Goal: Subscribe to service/newsletter

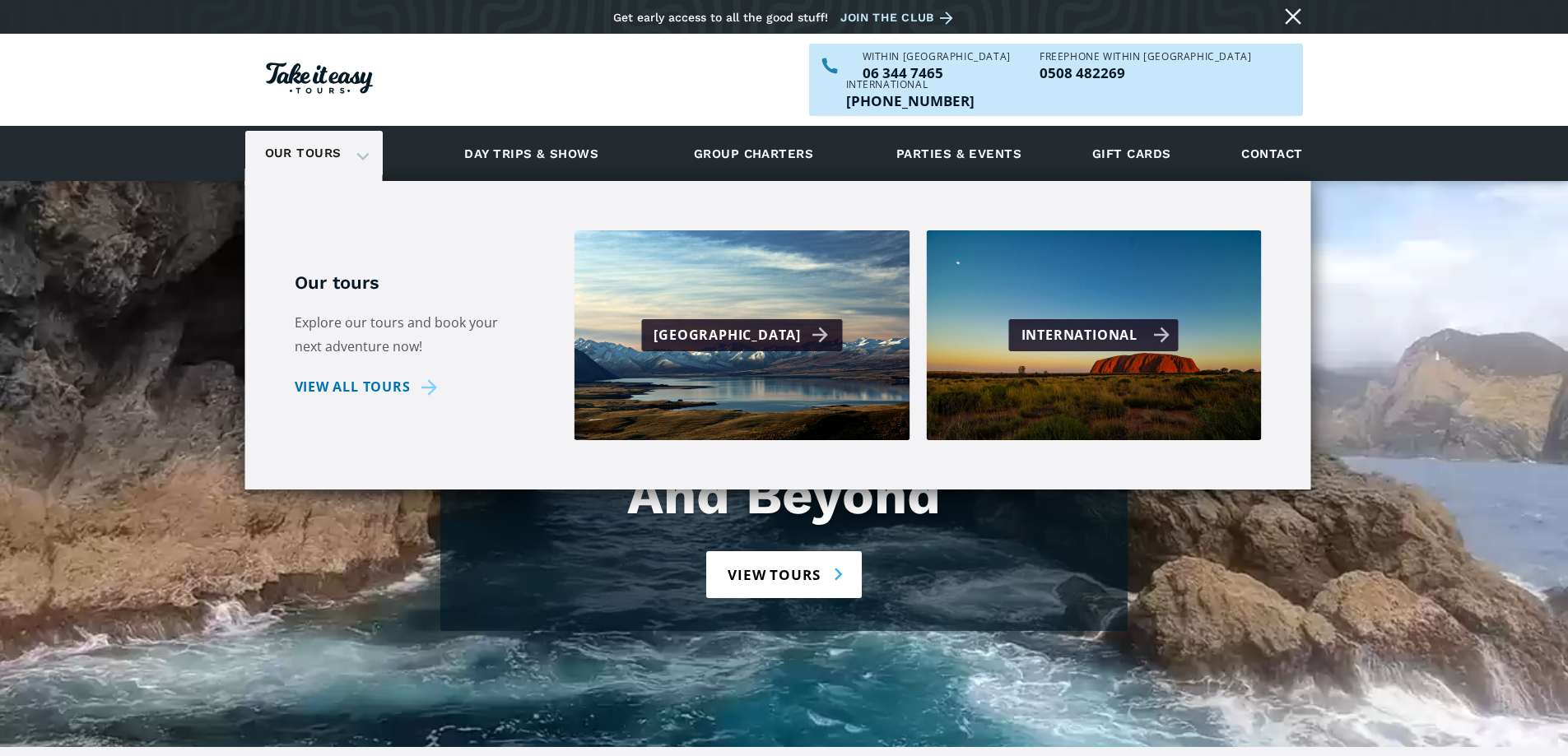
click at [1123, 323] on div "International" at bounding box center [1096, 335] width 149 height 24
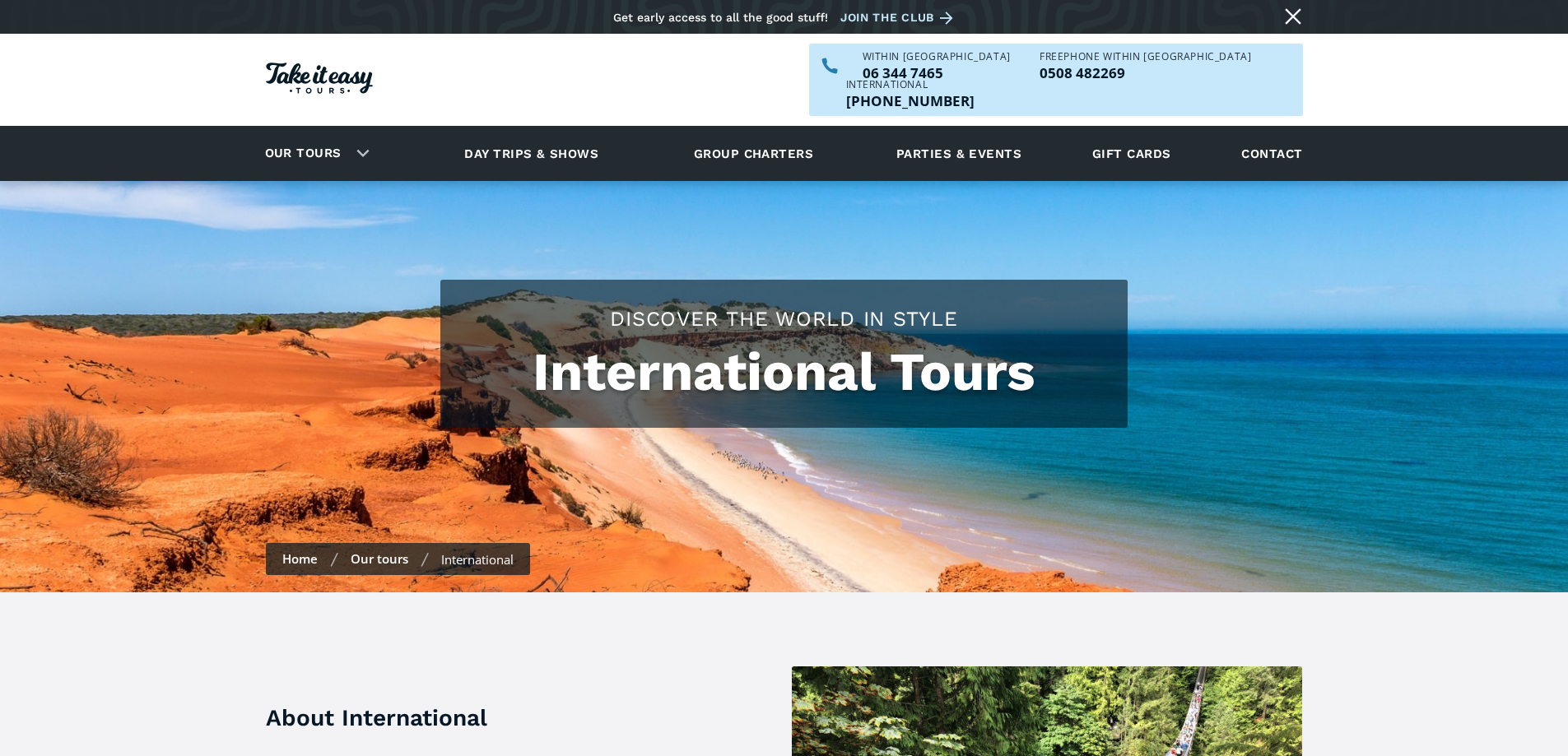
checkbox input "true"
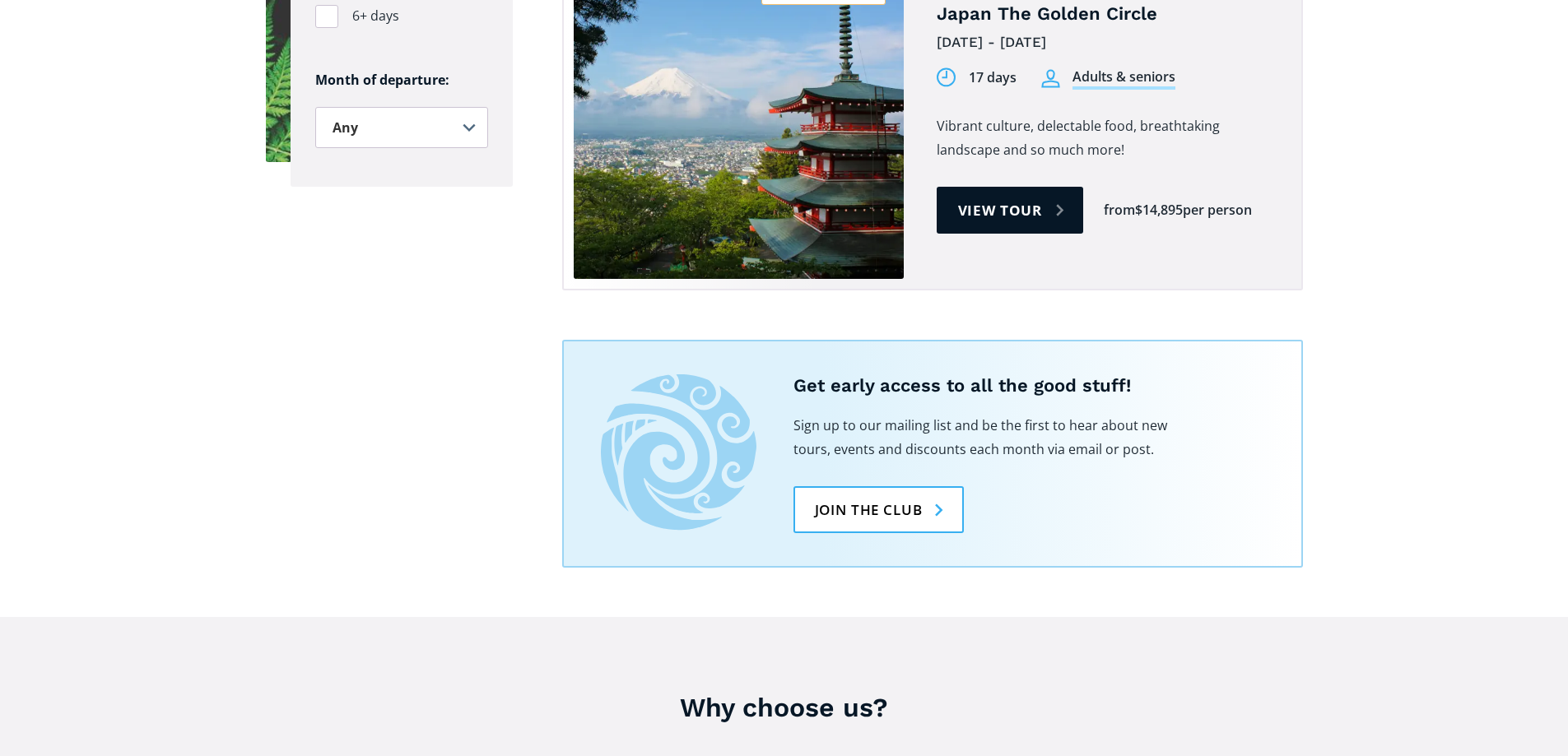
scroll to position [1645, 0]
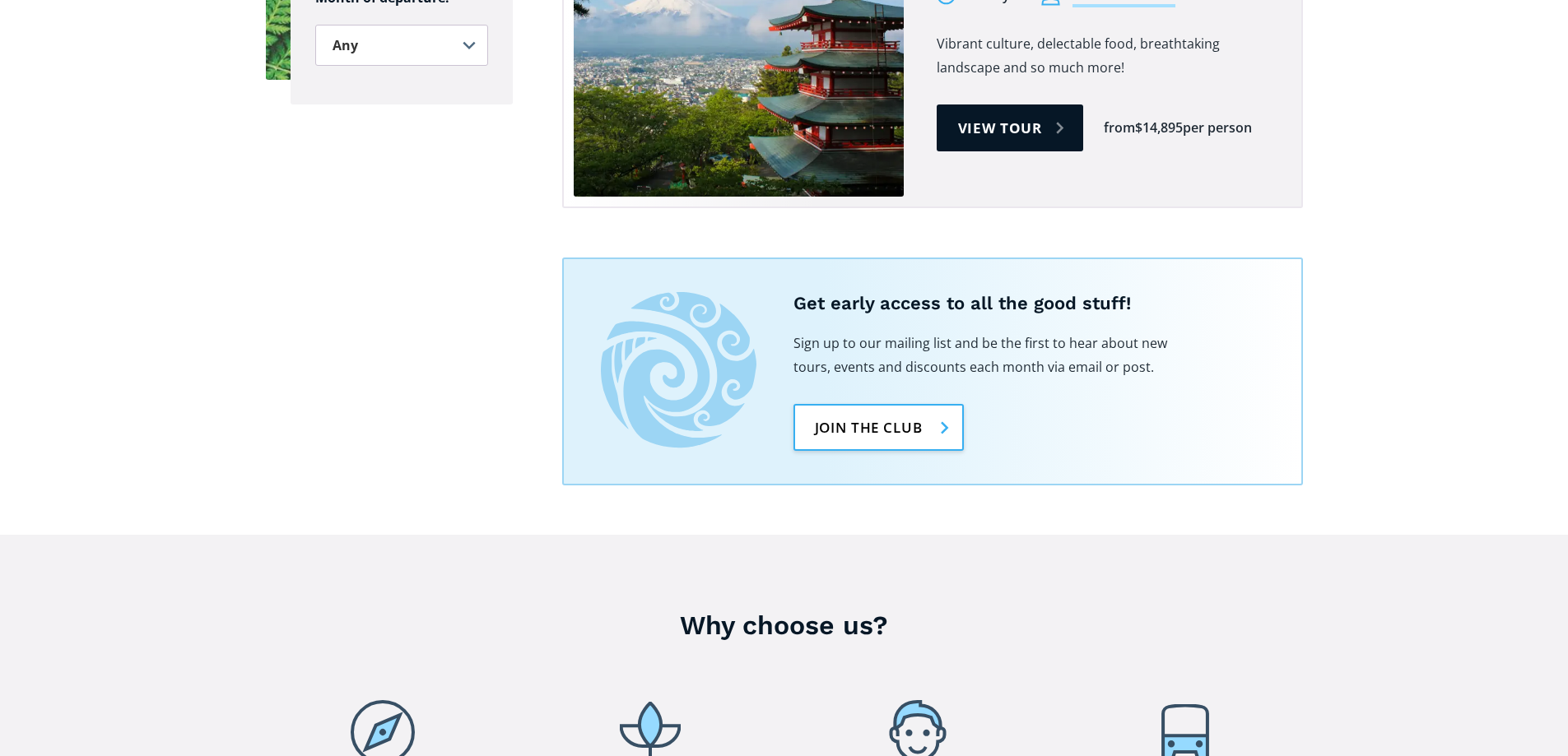
click at [893, 404] on link "Join the club" at bounding box center [878, 427] width 170 height 47
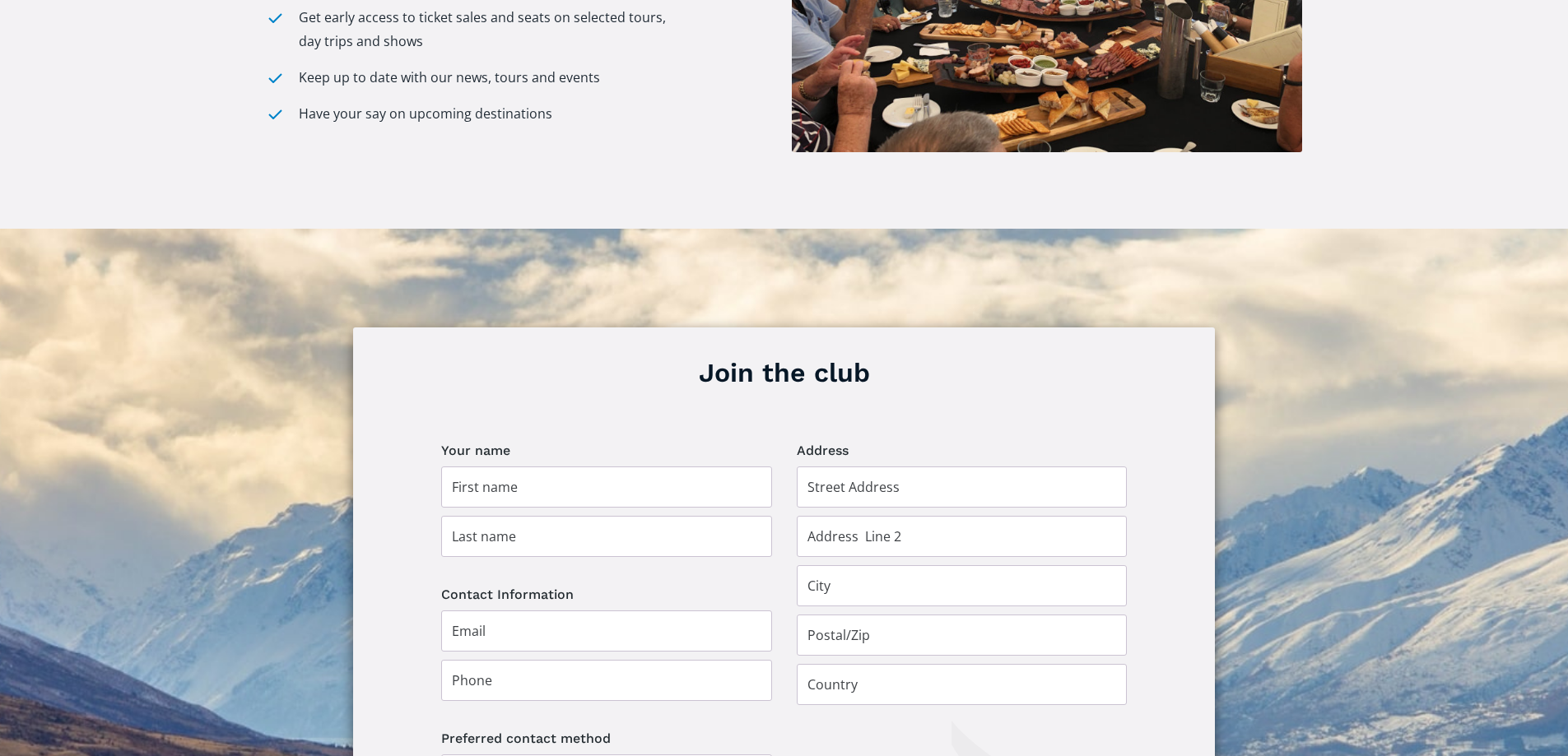
scroll to position [905, 0]
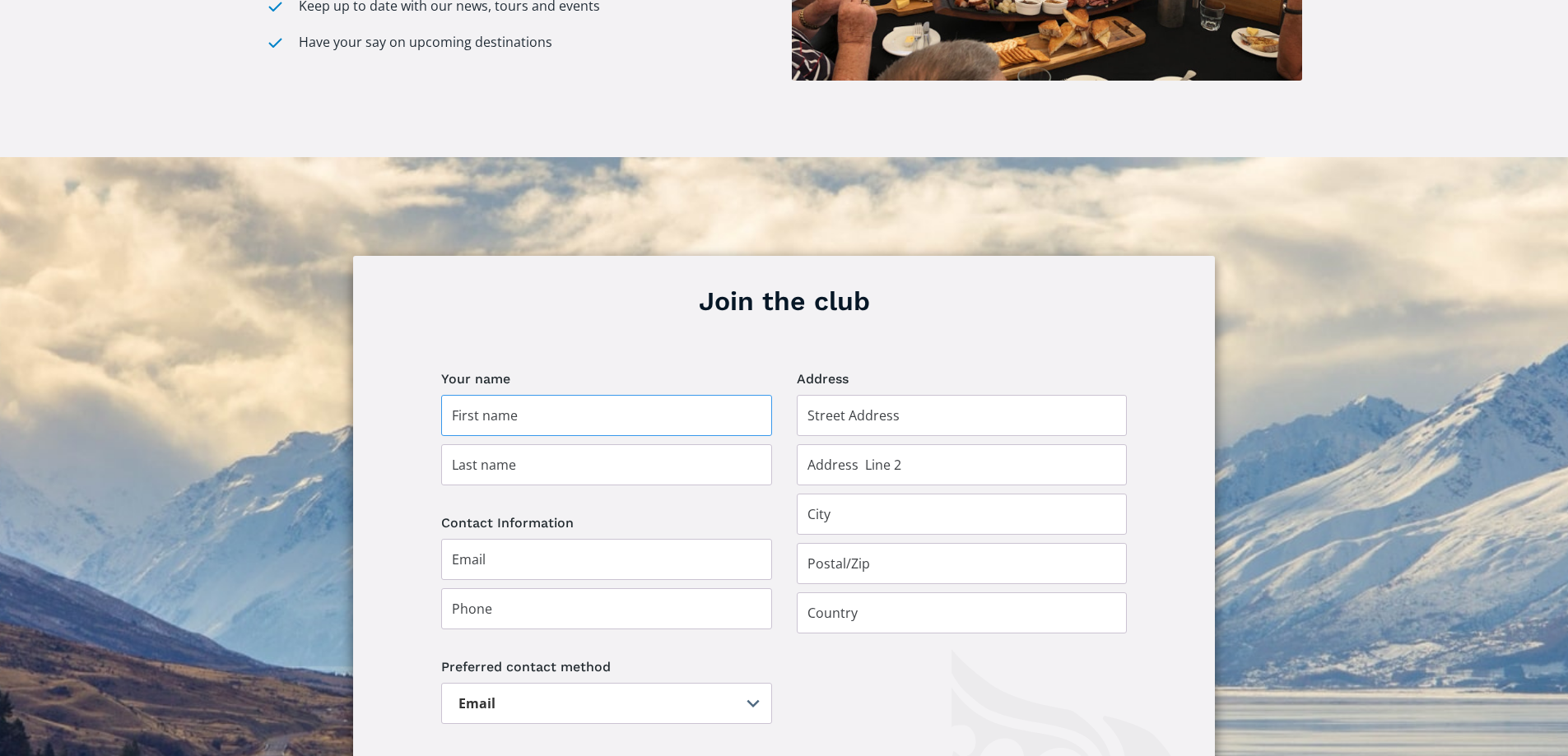
click at [572, 398] on input "Join the club" at bounding box center [607, 415] width 331 height 41
type input "Anne"
type input "Barr"
type input "15 Perrett Drive"
type input "Otamatea"
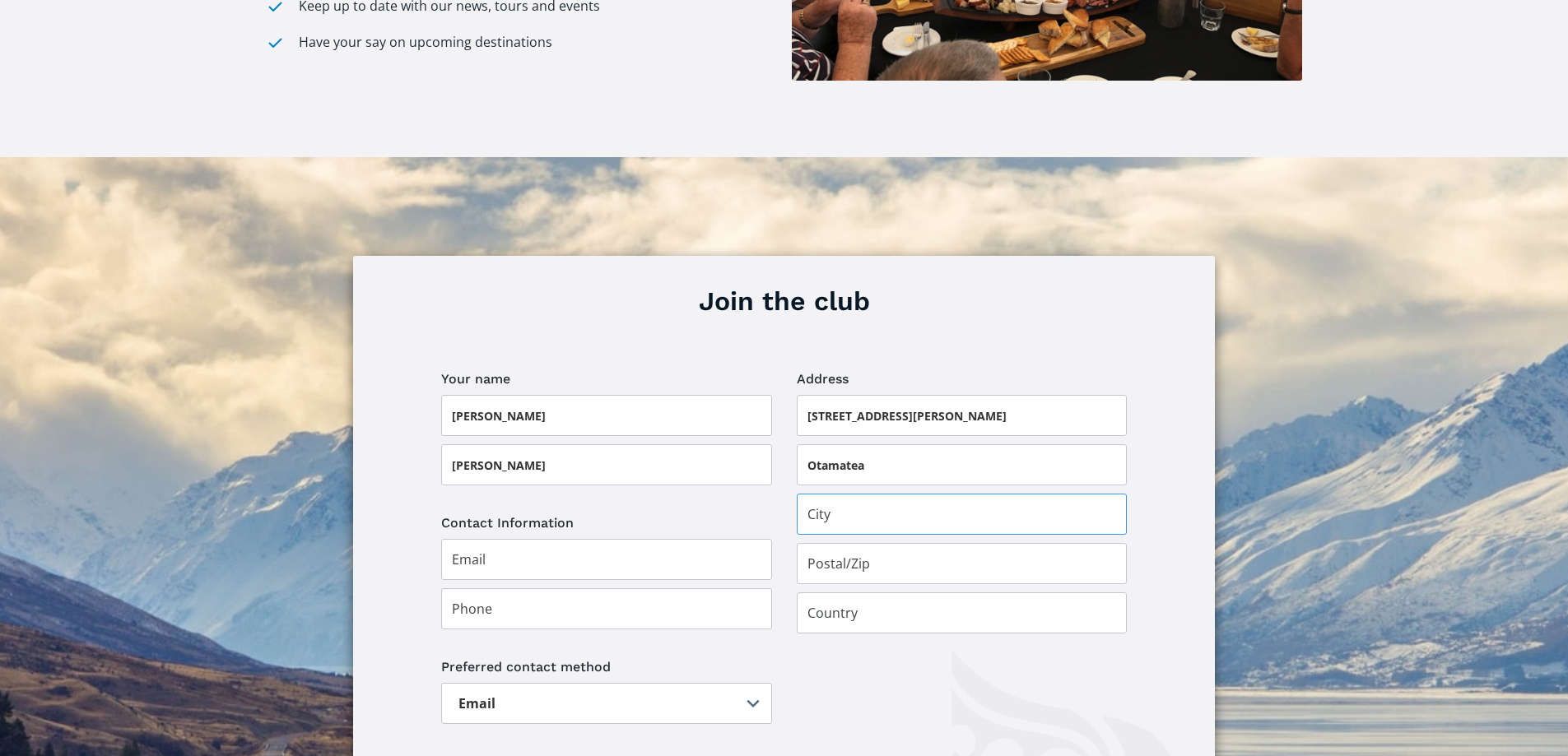
type input "Whanganui"
type input "4500"
type input "[GEOGRAPHIC_DATA]"
type input "barr1@xtra.co.nz"
type input "021431342"
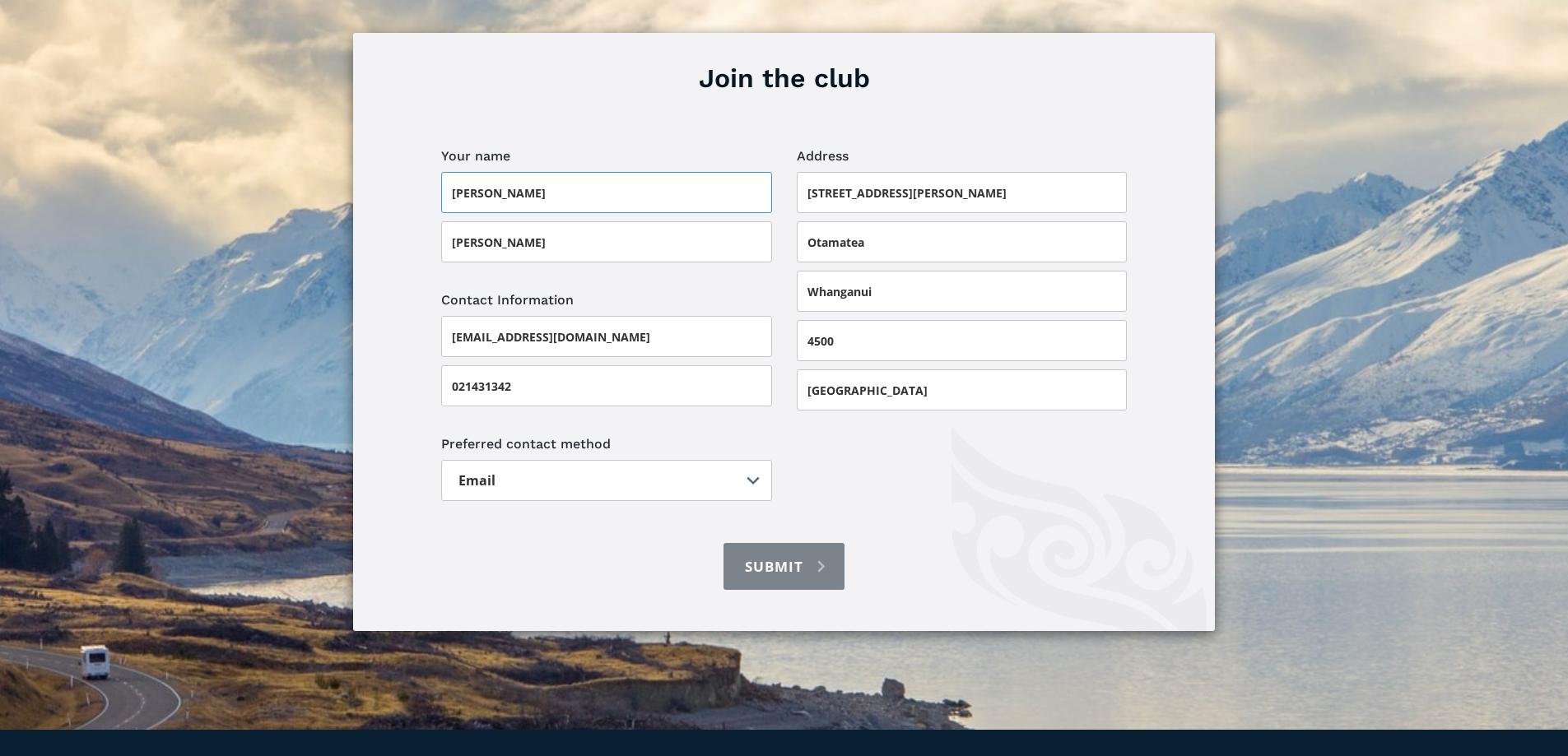
scroll to position [1152, 0]
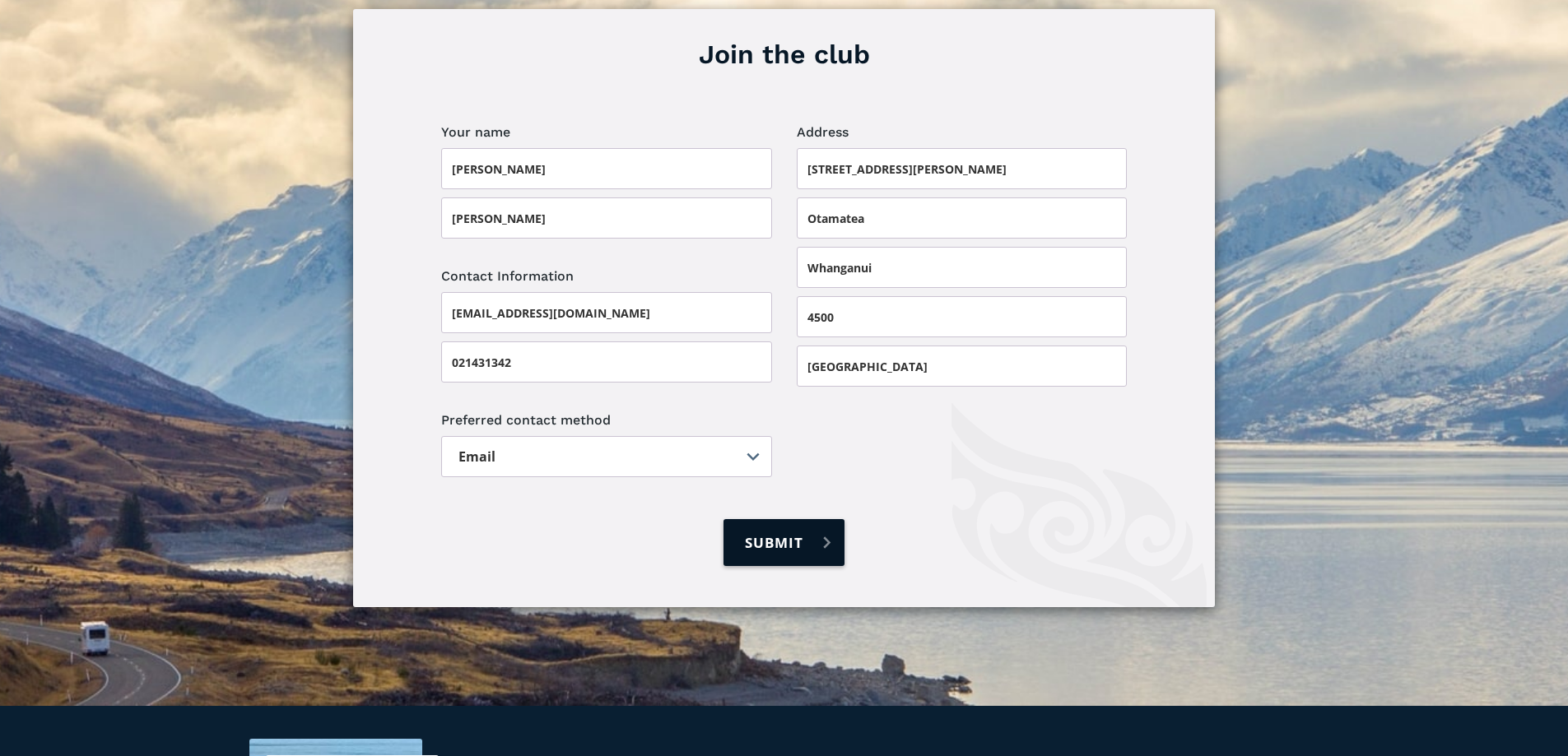
click at [778, 519] on input "Submit" at bounding box center [783, 542] width 120 height 47
type input "Please wait..."
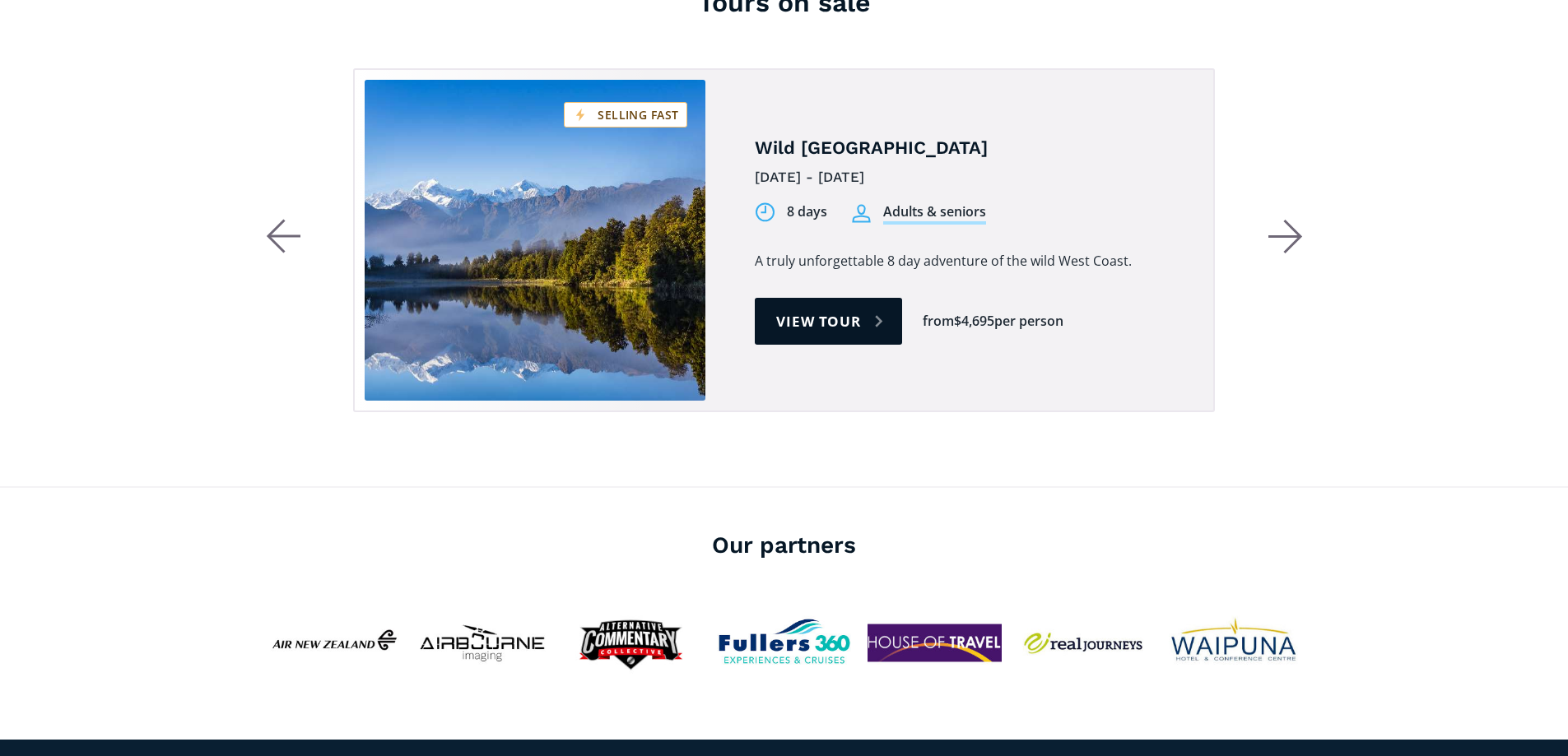
scroll to position [822, 0]
